Goal: Task Accomplishment & Management: Manage account settings

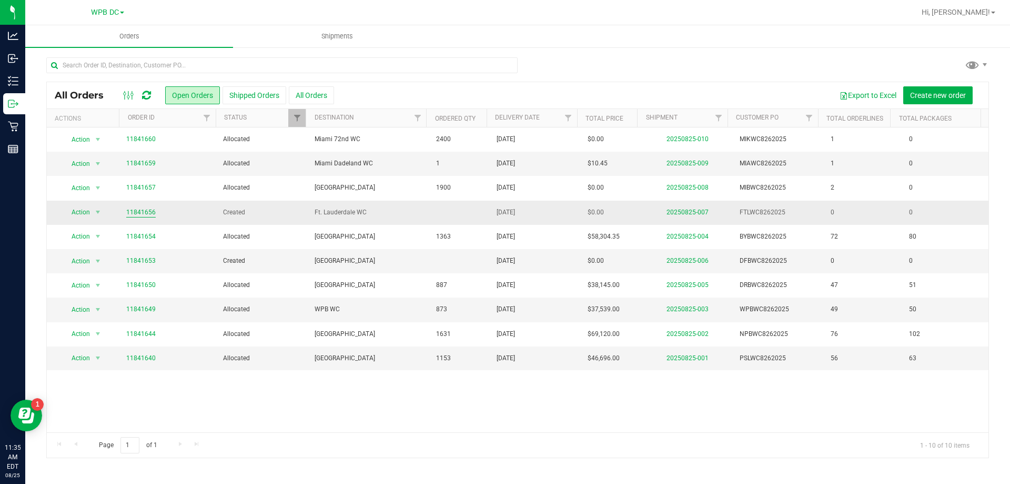
click at [142, 213] on link "11841656" at bounding box center [140, 212] width 29 height 10
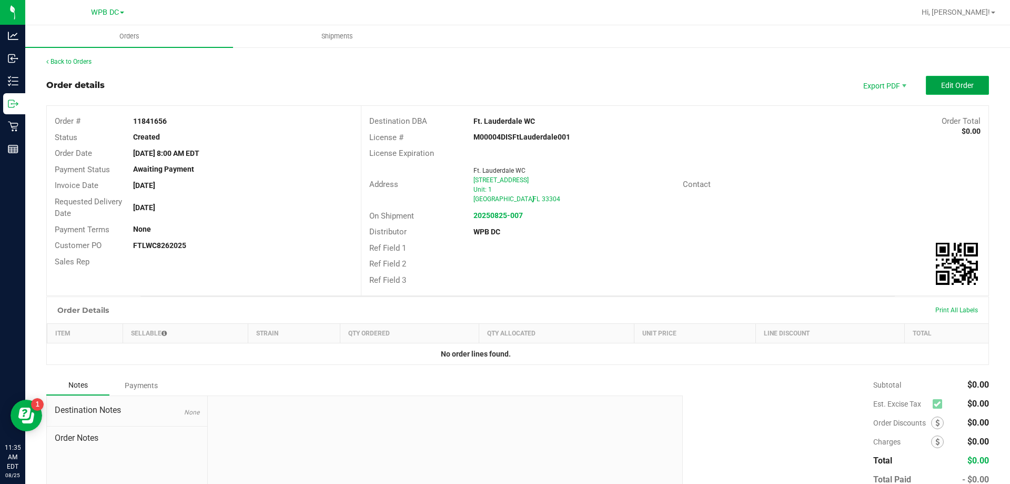
click at [941, 87] on span "Edit Order" at bounding box center [957, 85] width 33 height 8
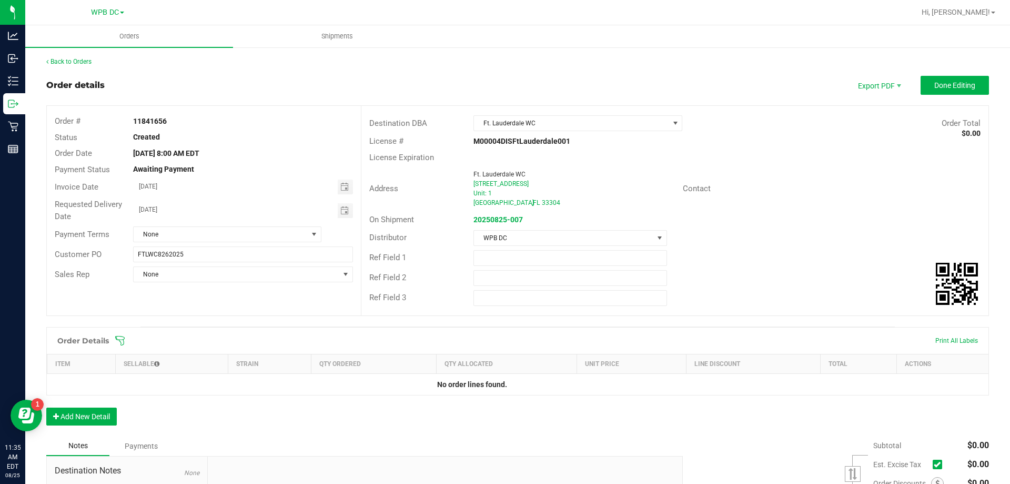
click at [118, 337] on icon at bounding box center [120, 340] width 11 height 11
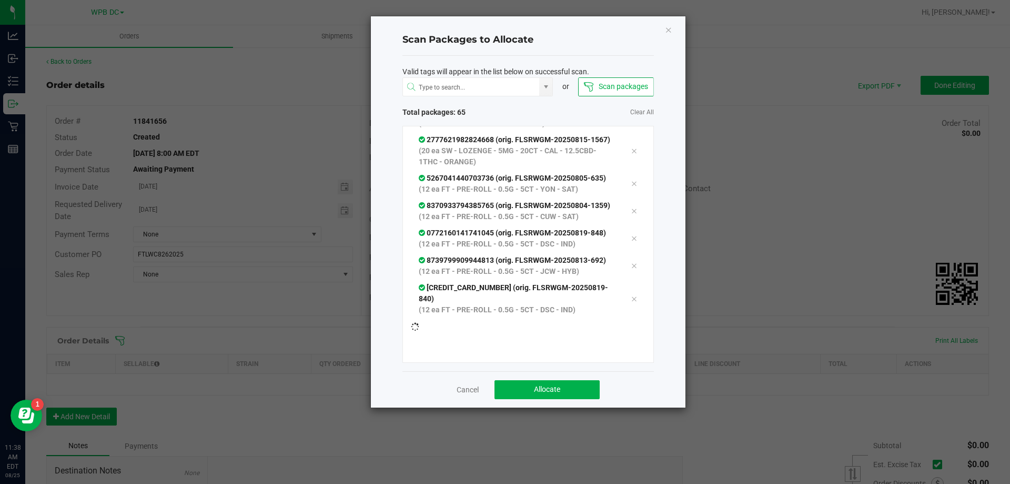
scroll to position [2028, 0]
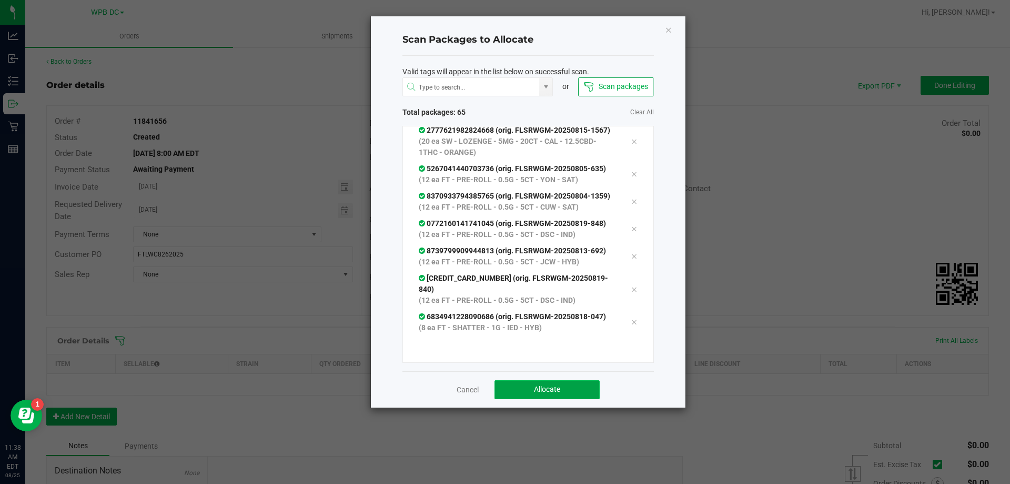
click at [553, 389] on span "Allocate" at bounding box center [547, 389] width 26 height 8
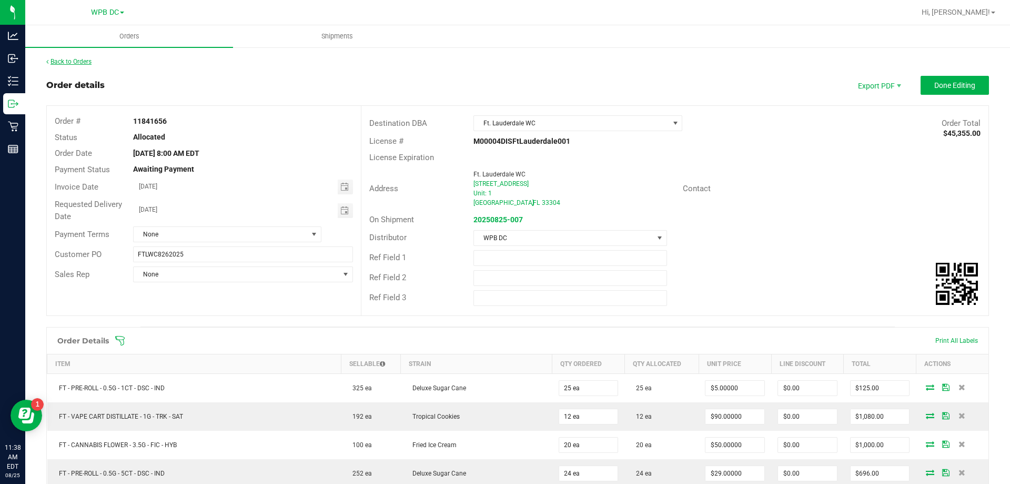
click at [82, 59] on link "Back to Orders" at bounding box center [68, 61] width 45 height 7
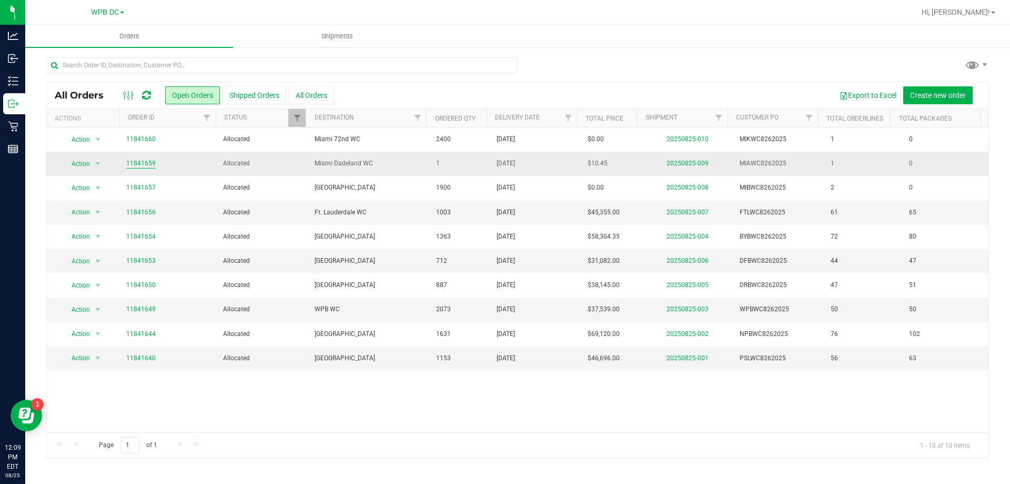
click at [139, 162] on link "11841659" at bounding box center [140, 163] width 29 height 10
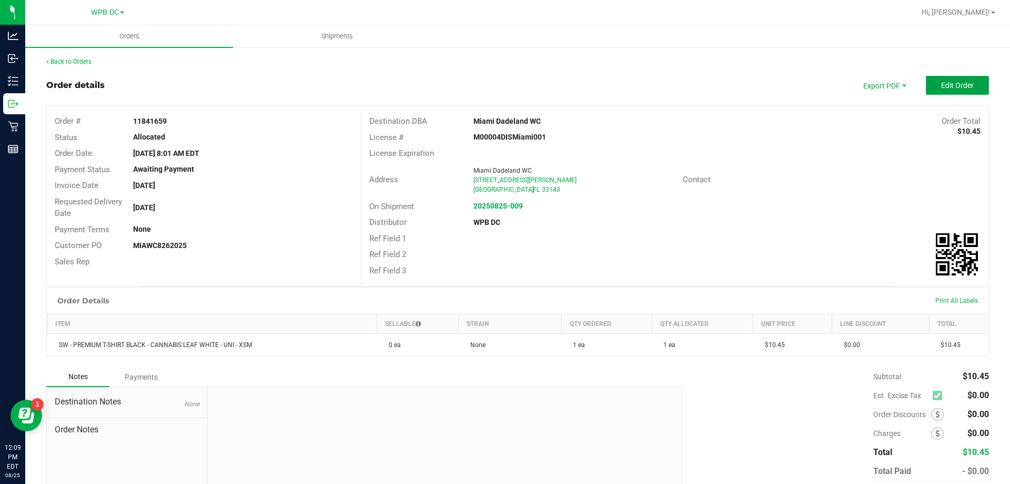
click at [941, 83] on span "Edit Order" at bounding box center [957, 85] width 33 height 8
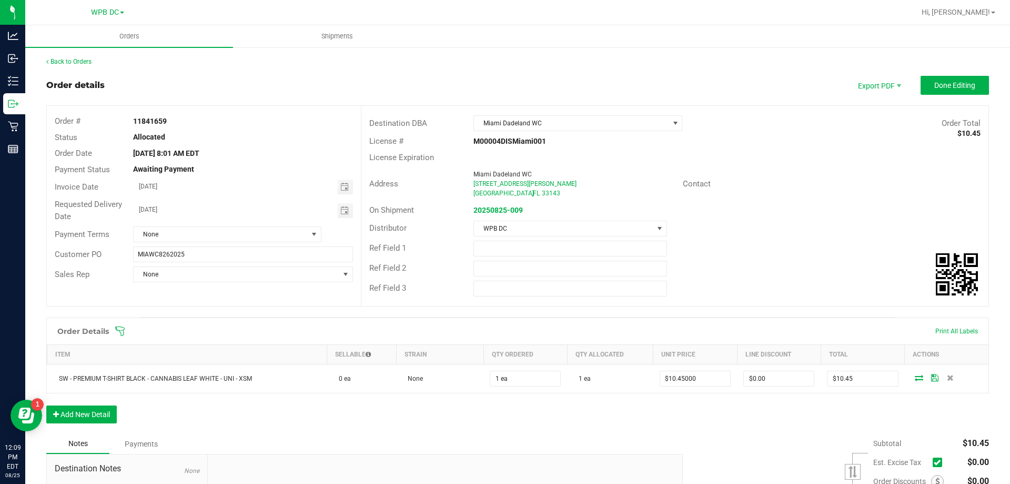
click at [123, 329] on icon at bounding box center [119, 330] width 9 height 9
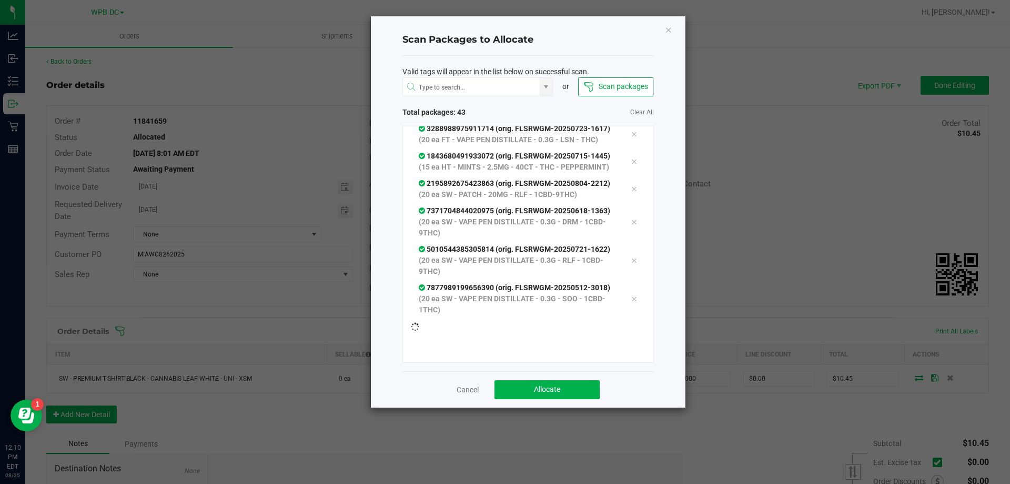
scroll to position [1404, 0]
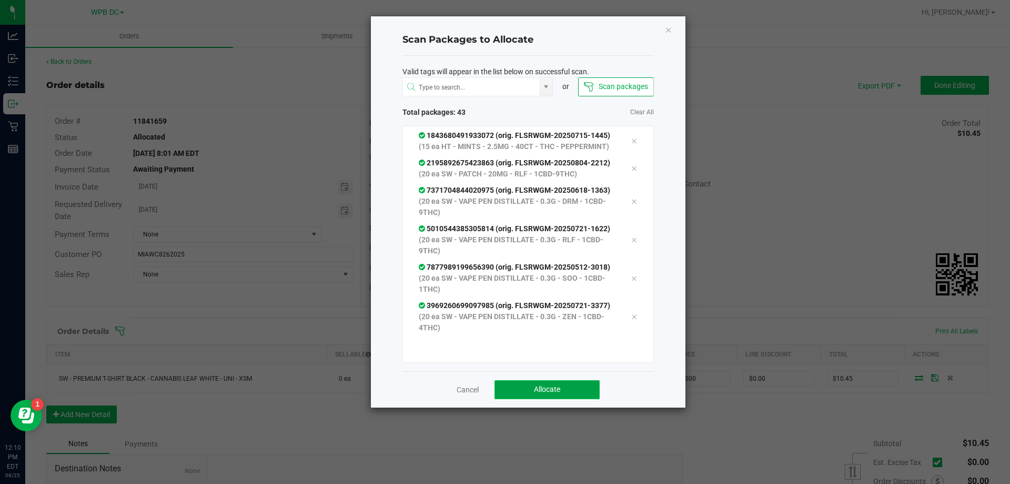
click at [520, 391] on button "Allocate" at bounding box center [547, 389] width 105 height 19
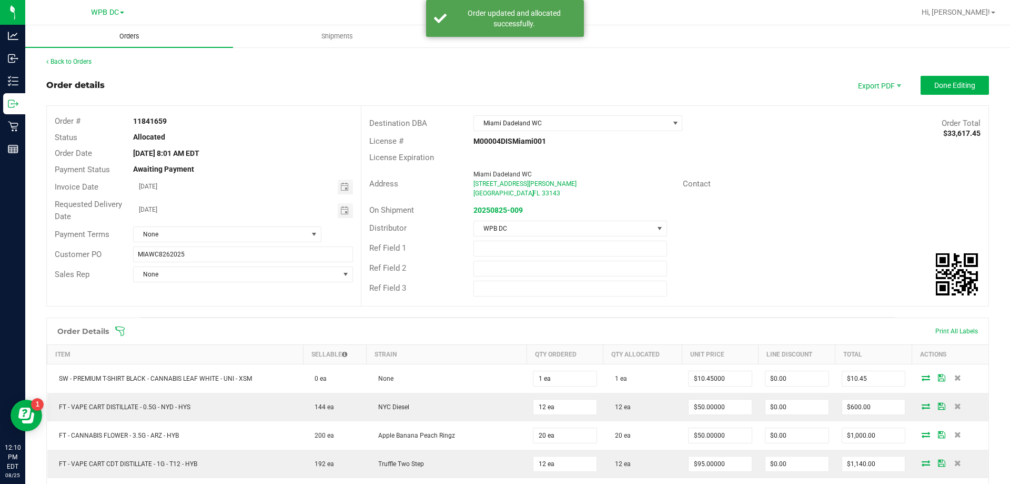
click at [127, 35] on span "Orders" at bounding box center [129, 36] width 48 height 9
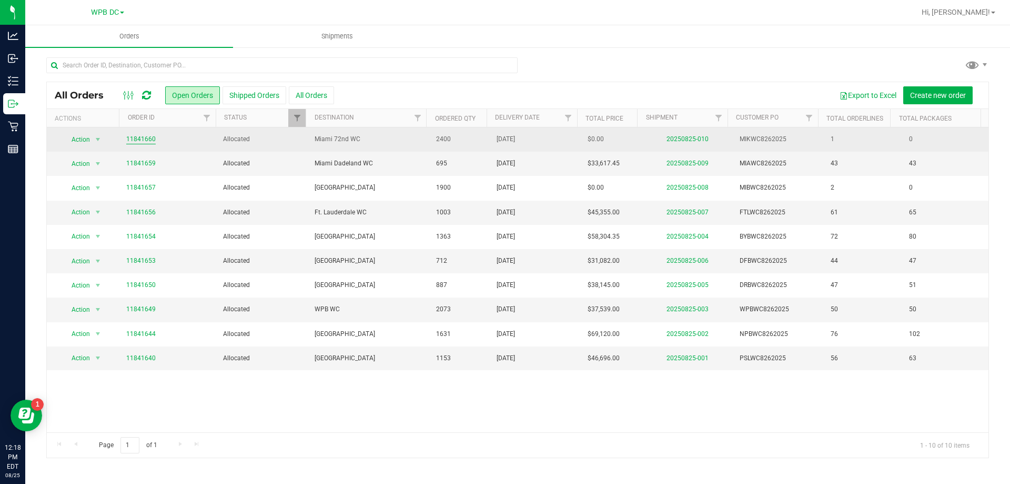
click at [144, 137] on link "11841660" at bounding box center [140, 139] width 29 height 10
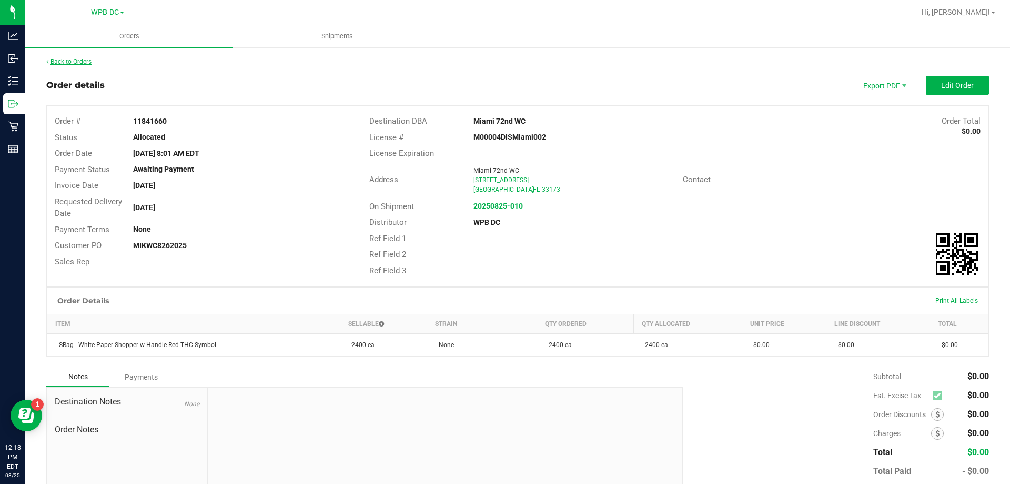
click at [78, 62] on link "Back to Orders" at bounding box center [68, 61] width 45 height 7
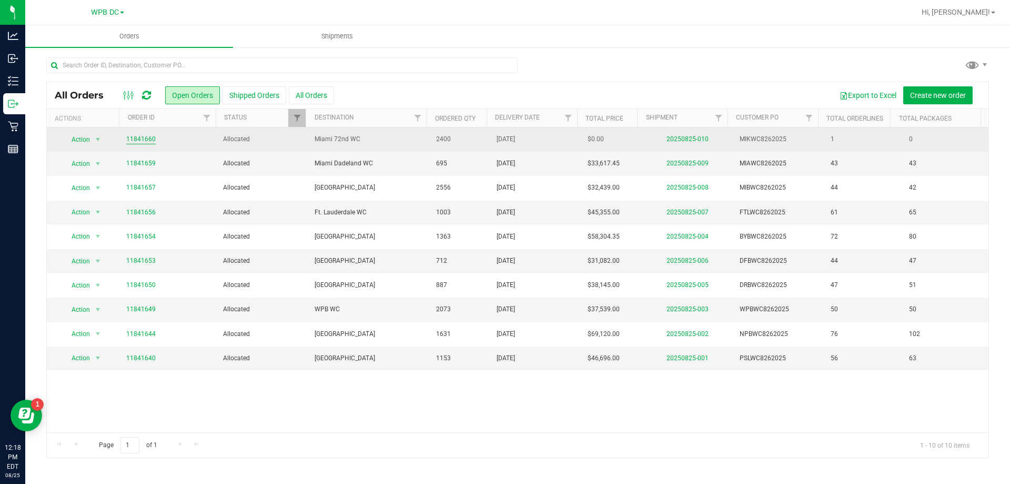
click at [143, 139] on link "11841660" at bounding box center [140, 139] width 29 height 10
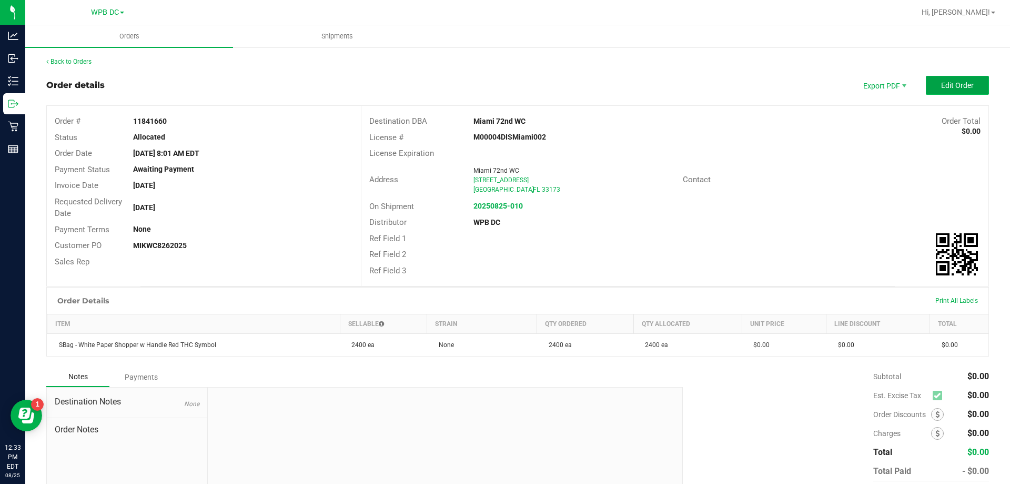
click at [928, 81] on button "Edit Order" at bounding box center [957, 85] width 63 height 19
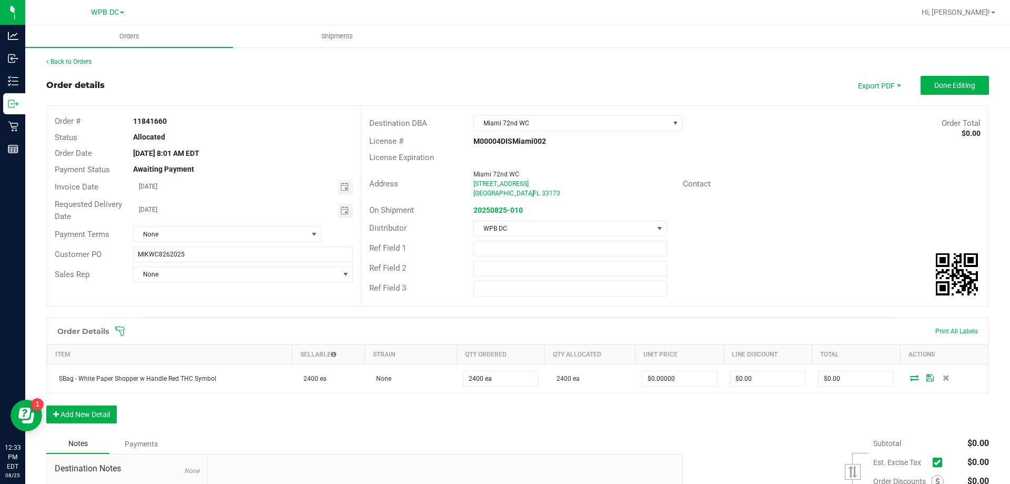
click at [121, 329] on icon at bounding box center [120, 331] width 11 height 11
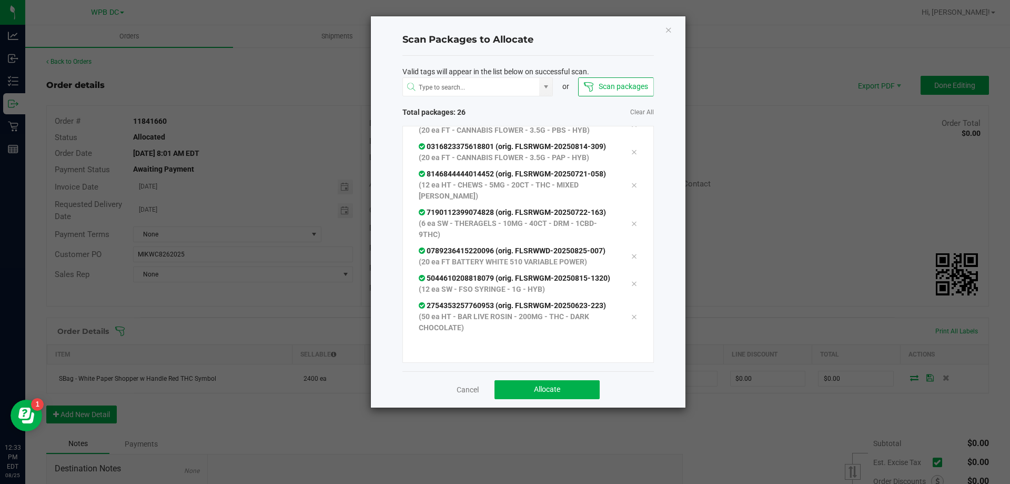
scroll to position [690, 0]
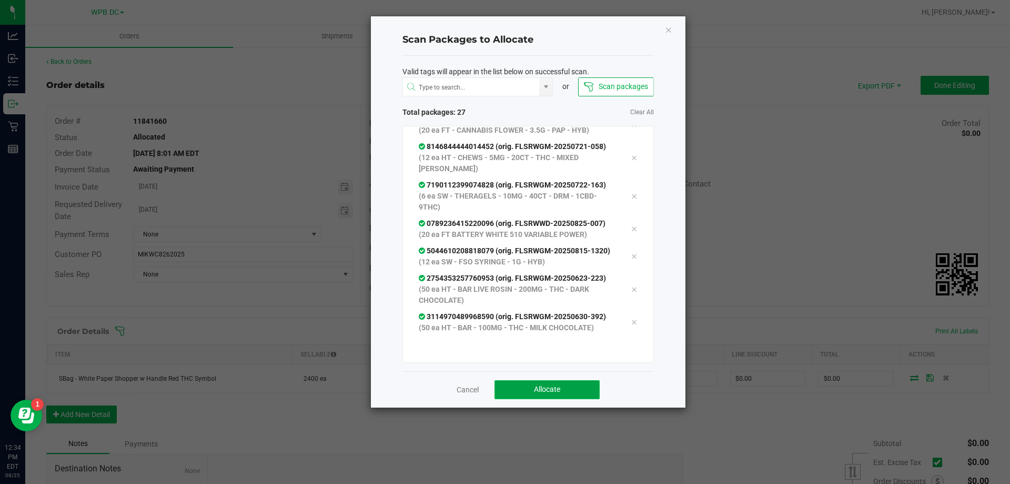
click at [541, 388] on span "Allocate" at bounding box center [547, 389] width 26 height 8
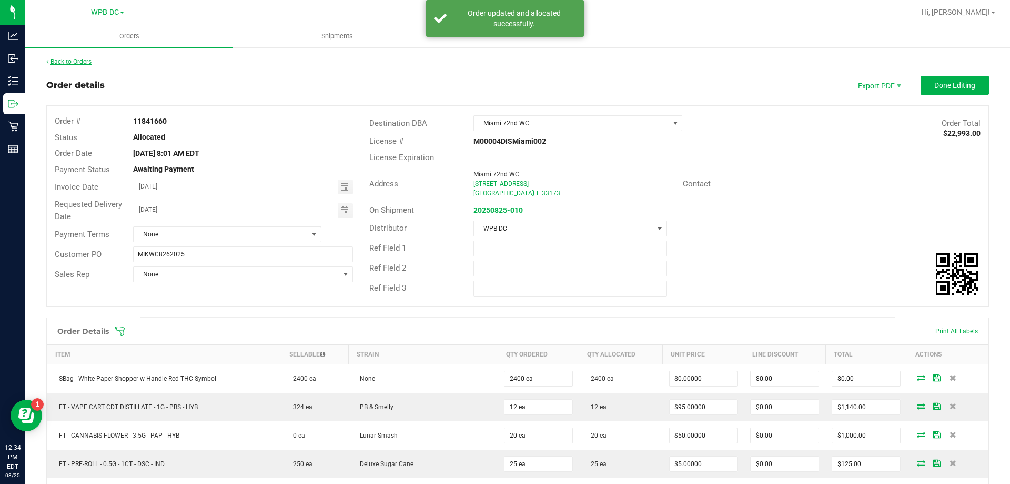
click at [79, 63] on link "Back to Orders" at bounding box center [68, 61] width 45 height 7
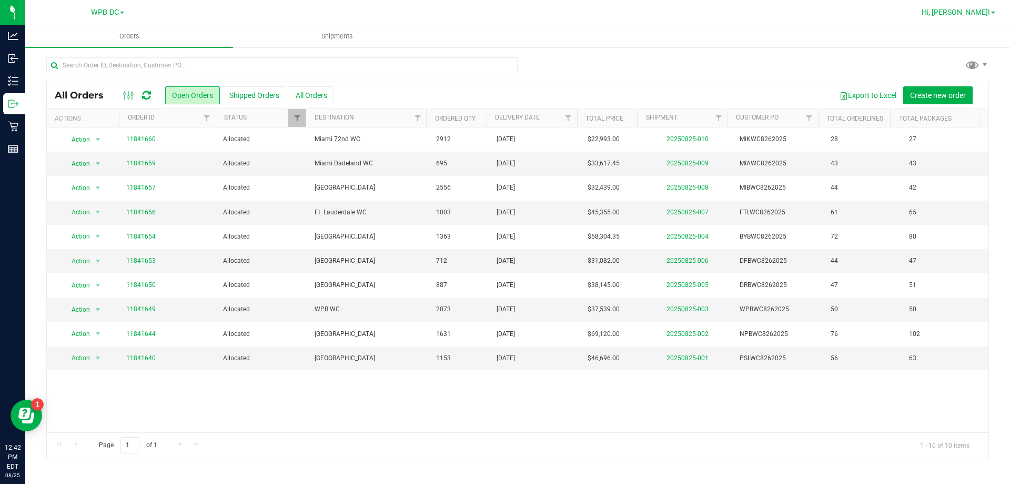
click at [992, 13] on span at bounding box center [993, 13] width 4 height 2
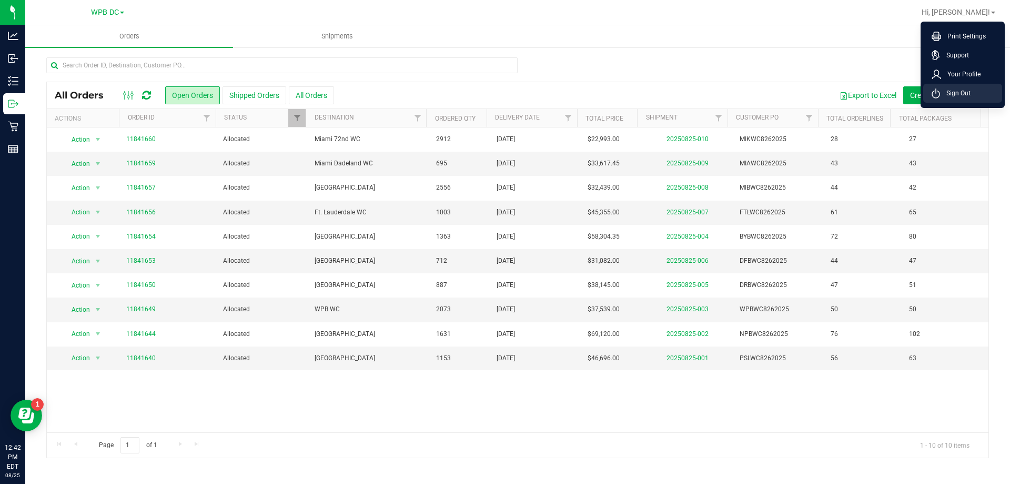
click at [963, 90] on span "Sign Out" at bounding box center [955, 93] width 31 height 11
